Goal: Task Accomplishment & Management: Manage account settings

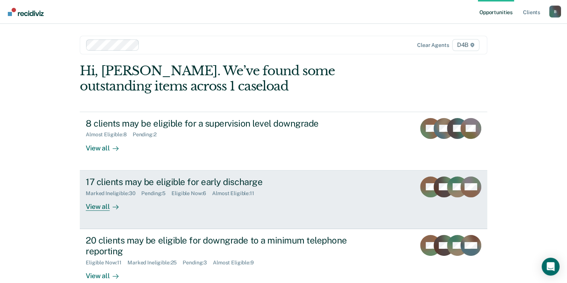
click at [95, 209] on div "View all" at bounding box center [107, 203] width 42 height 15
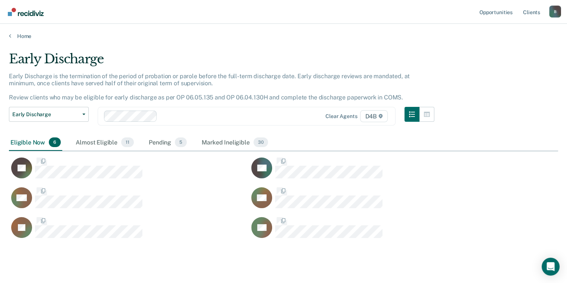
scroll to position [186, 543]
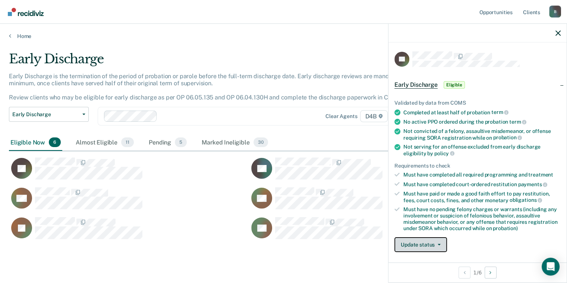
click at [422, 240] on button "Update status" at bounding box center [420, 244] width 53 height 15
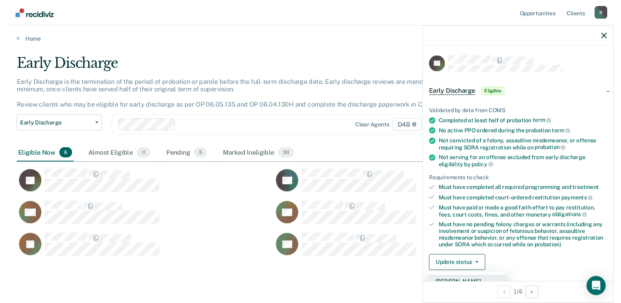
scroll to position [3, 0]
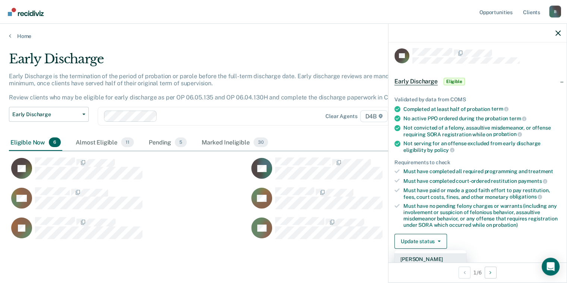
click at [431, 258] on button "[PERSON_NAME]" at bounding box center [430, 260] width 72 height 12
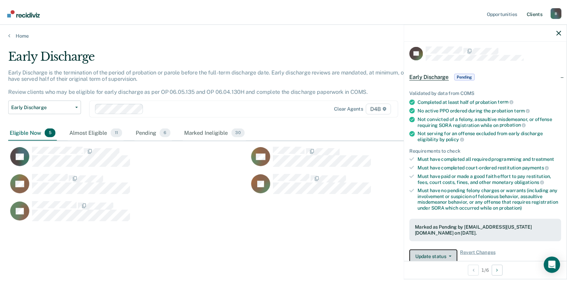
scroll to position [6, 6]
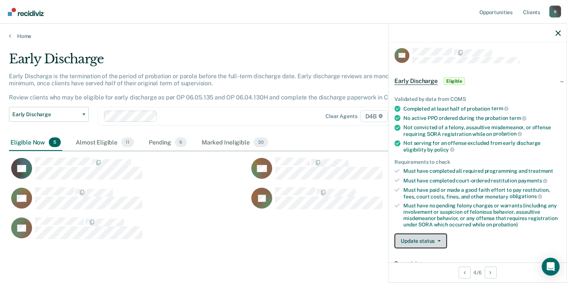
click at [438, 245] on button "Update status" at bounding box center [420, 241] width 53 height 15
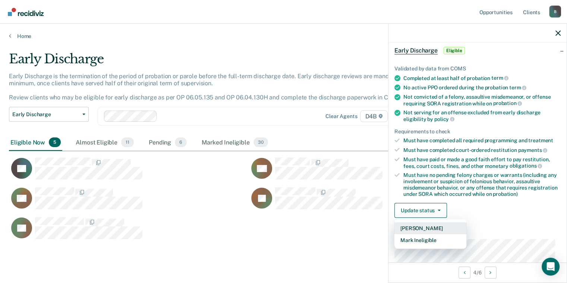
scroll to position [78, 0]
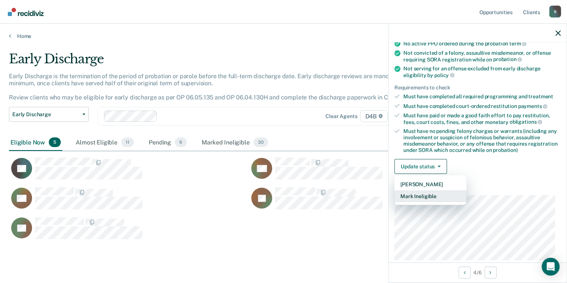
click at [419, 197] on button "Mark Ineligible" at bounding box center [430, 197] width 72 height 12
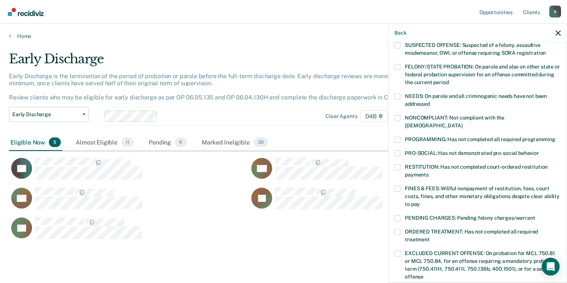
click at [397, 186] on span at bounding box center [397, 189] width 6 height 6
click at [420, 202] on input "FINES & FEES: Willful nonpayment of restitution, fees, court costs, fines, and …" at bounding box center [420, 202] width 0 height 0
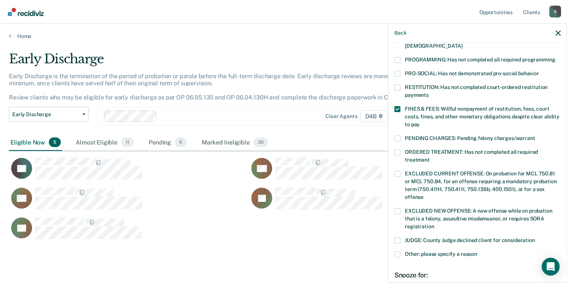
scroll to position [190, 0]
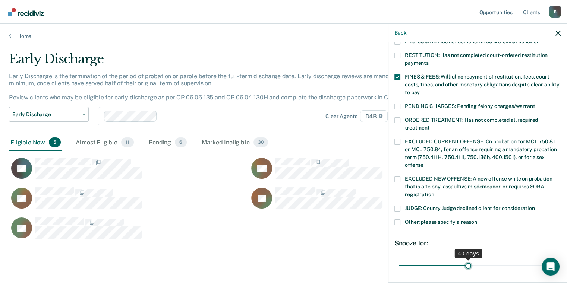
drag, startPoint x: 451, startPoint y: 260, endPoint x: 458, endPoint y: 251, distance: 11.7
type input "40"
click at [465, 259] on input "range" at bounding box center [477, 265] width 157 height 13
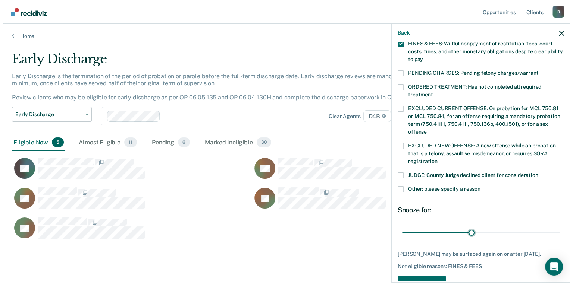
scroll to position [237, 0]
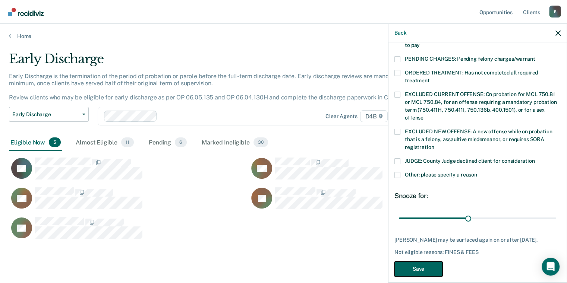
click at [428, 262] on button "Save" at bounding box center [418, 269] width 48 height 15
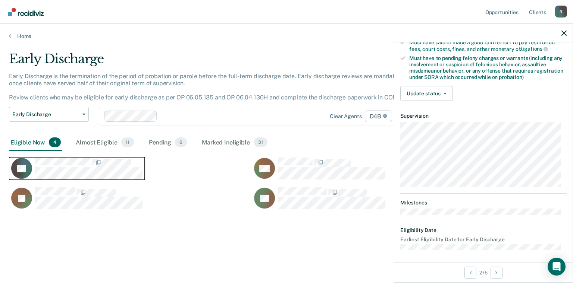
scroll to position [151, 0]
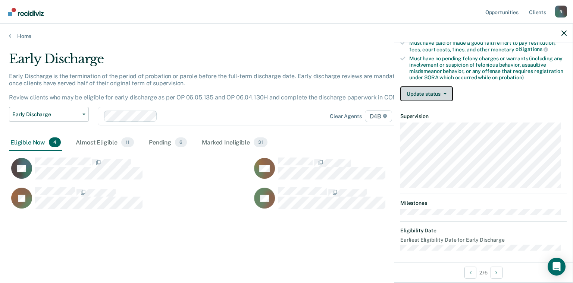
click at [425, 94] on button "Update status" at bounding box center [426, 93] width 53 height 15
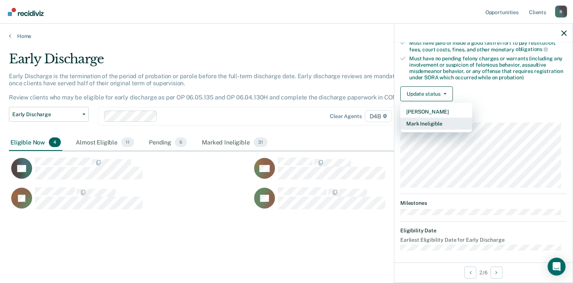
click at [420, 123] on button "Mark Ineligible" at bounding box center [436, 124] width 72 height 12
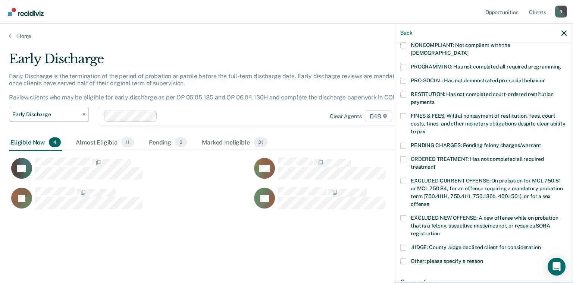
click at [405, 92] on span at bounding box center [403, 95] width 6 height 6
click at [434, 100] on input "RESTITUTION: Has not completed court-ordered restitution payments" at bounding box center [434, 100] width 0 height 0
click at [404, 113] on span at bounding box center [403, 116] width 6 height 6
click at [425, 129] on input "FINES & FEES: Willful nonpayment of restitution, fees, court costs, fines, and …" at bounding box center [425, 129] width 0 height 0
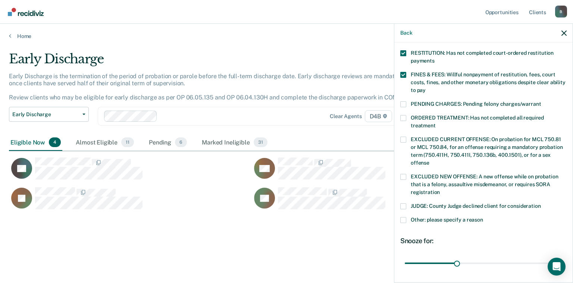
scroll to position [244, 0]
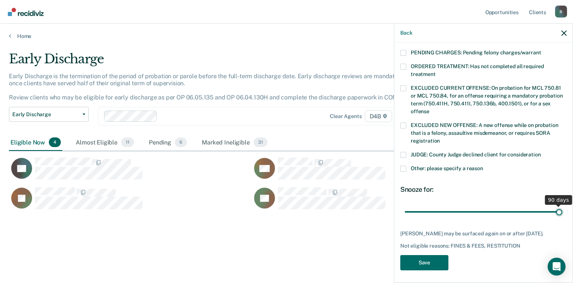
drag, startPoint x: 455, startPoint y: 204, endPoint x: 560, endPoint y: 202, distance: 105.5
type input "90"
click at [560, 206] on input "range" at bounding box center [482, 212] width 157 height 13
click at [430, 261] on button "Save" at bounding box center [424, 262] width 48 height 15
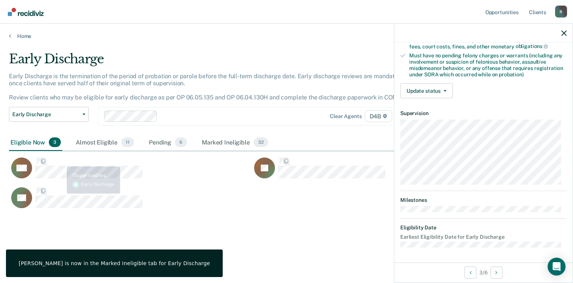
scroll to position [151, 0]
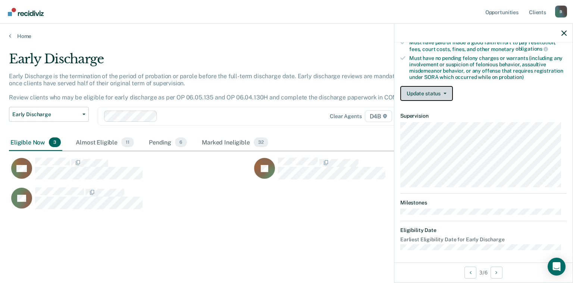
click at [432, 90] on button "Update status" at bounding box center [426, 93] width 53 height 15
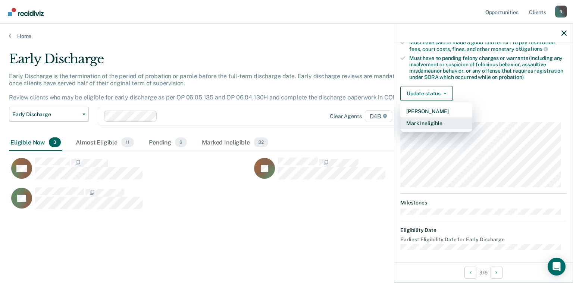
click at [430, 124] on button "Mark Ineligible" at bounding box center [436, 123] width 72 height 12
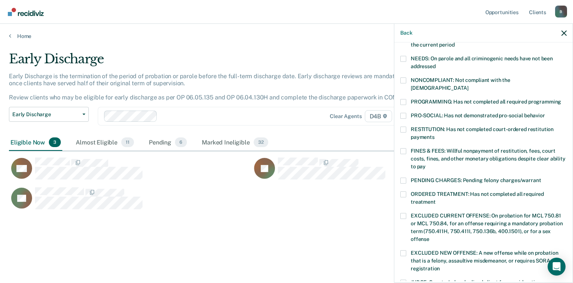
scroll to position [40, 0]
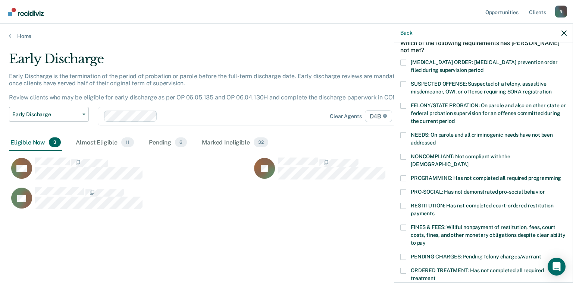
click at [404, 176] on span at bounding box center [403, 179] width 6 height 6
click at [561, 176] on input "PROGRAMMING: Has not completed all required programming" at bounding box center [561, 176] width 0 height 0
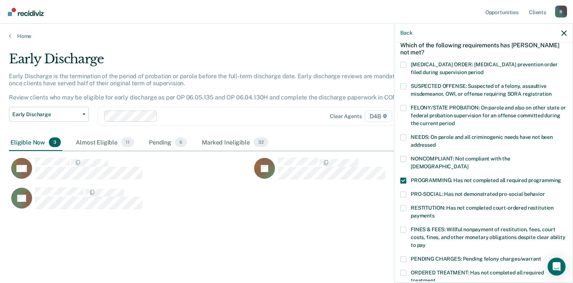
scroll to position [75, 0]
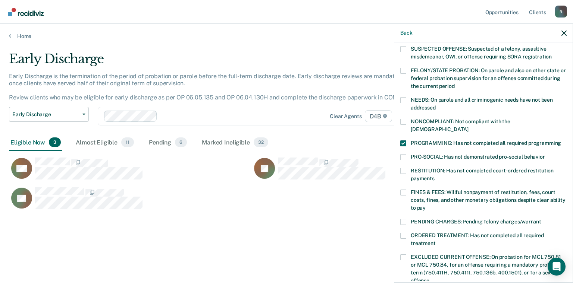
click at [401, 190] on span at bounding box center [403, 193] width 6 height 6
click at [425, 205] on input "FINES & FEES: Willful nonpayment of restitution, fees, court costs, fines, and …" at bounding box center [425, 205] width 0 height 0
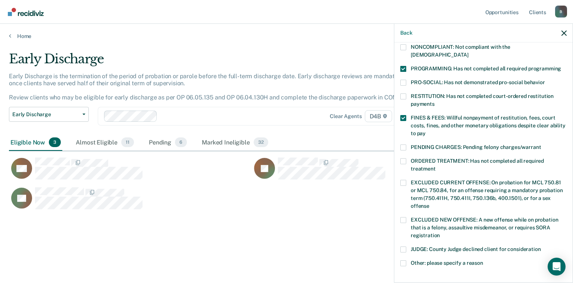
scroll to position [224, 0]
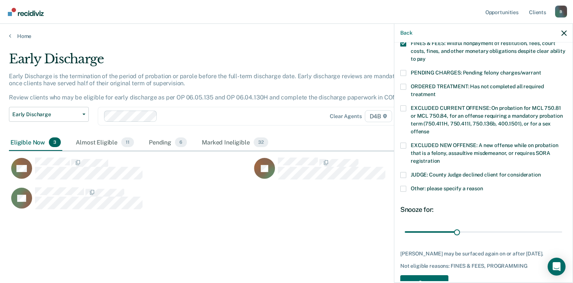
click at [401, 186] on span at bounding box center [403, 189] width 6 height 6
click at [483, 186] on input "Other: please specify a reason" at bounding box center [483, 186] width 0 height 0
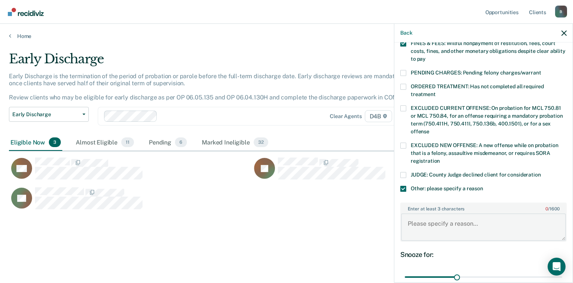
click at [422, 214] on textarea "Enter at least 3 characters 0 / 1600" at bounding box center [483, 228] width 165 height 28
click at [438, 215] on textarea "Enter at least 3 characters 0 / 1600" at bounding box center [483, 228] width 165 height 28
drag, startPoint x: 401, startPoint y: 180, endPoint x: 407, endPoint y: 179, distance: 6.0
click at [402, 186] on span at bounding box center [403, 189] width 6 height 6
click at [483, 186] on input "Other: please specify a reason" at bounding box center [483, 186] width 0 height 0
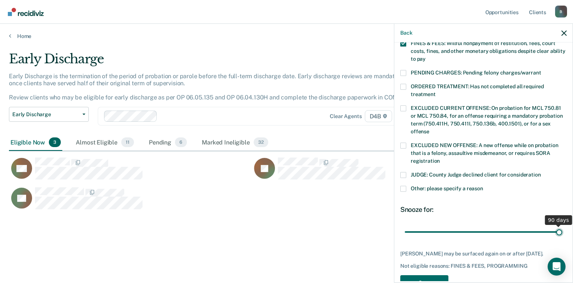
drag, startPoint x: 455, startPoint y: 224, endPoint x: 567, endPoint y: 225, distance: 112.6
type input "90"
click at [562, 226] on input "range" at bounding box center [482, 232] width 157 height 13
drag, startPoint x: 434, startPoint y: 272, endPoint x: 442, endPoint y: 261, distance: 13.7
click at [501, 251] on div "LM Which of the following requirements has [PERSON_NAME] not met? [MEDICAL_DATA…" at bounding box center [483, 61] width 166 height 467
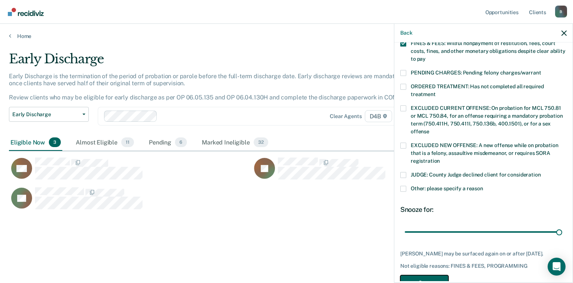
click at [437, 276] on button "Save" at bounding box center [424, 283] width 48 height 15
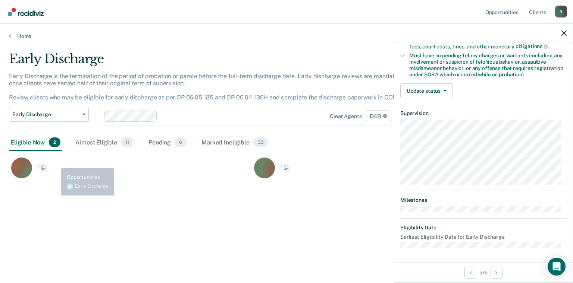
scroll to position [151, 0]
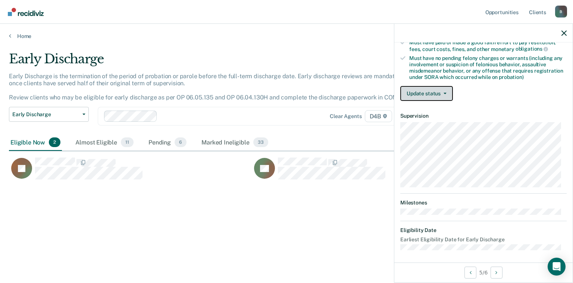
click at [440, 93] on span "button" at bounding box center [443, 93] width 6 height 1
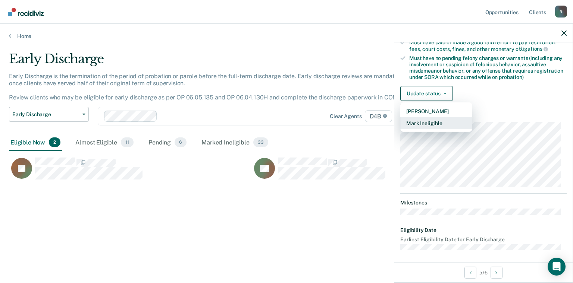
click at [436, 118] on button "Mark Ineligible" at bounding box center [436, 123] width 72 height 12
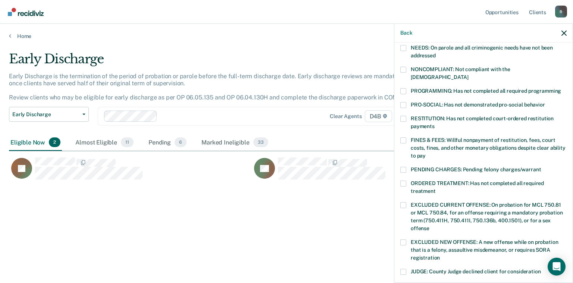
scroll to position [77, 0]
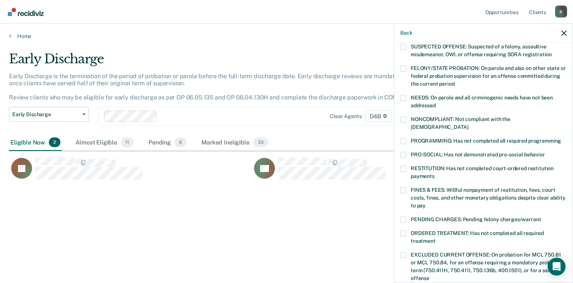
click at [406, 188] on label "FINES & FEES: Willful nonpayment of restitution, fees, court costs, fines, and …" at bounding box center [483, 199] width 166 height 23
click at [425, 203] on input "FINES & FEES: Willful nonpayment of restitution, fees, court costs, fines, and …" at bounding box center [425, 203] width 0 height 0
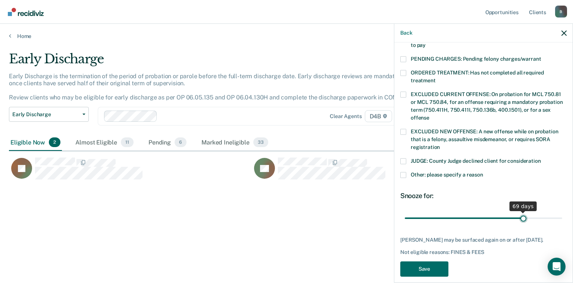
drag, startPoint x: 454, startPoint y: 209, endPoint x: 519, endPoint y: 206, distance: 65.7
click at [519, 212] on input "range" at bounding box center [482, 218] width 157 height 13
drag, startPoint x: 520, startPoint y: 212, endPoint x: 504, endPoint y: 207, distance: 17.0
type input "60"
click at [504, 212] on input "range" at bounding box center [482, 218] width 157 height 13
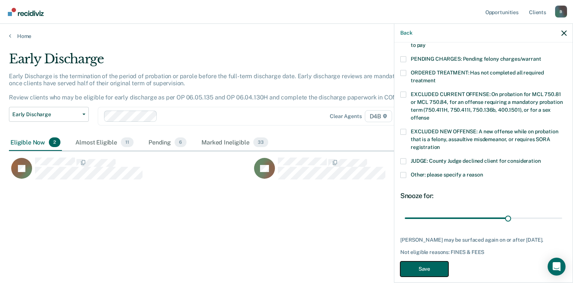
click at [434, 268] on button "Save" at bounding box center [424, 269] width 48 height 15
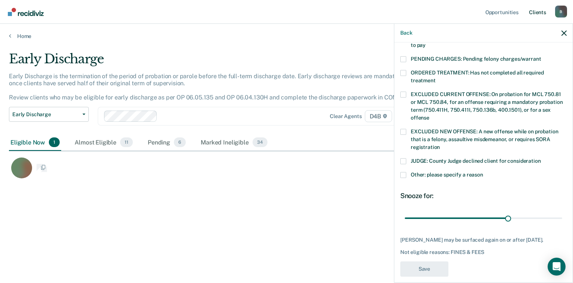
scroll to position [207, 0]
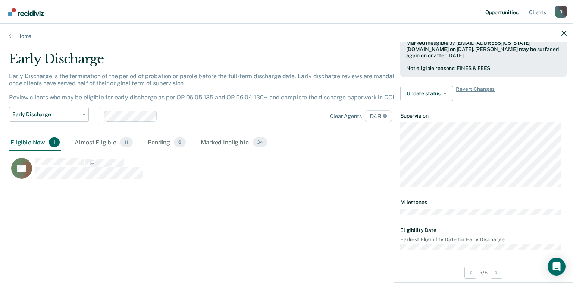
click at [488, 9] on nav "Opportunities Client s [EMAIL_ADDRESS][US_STATE][DOMAIN_NAME] B Profile How it …" at bounding box center [286, 12] width 573 height 24
